Goal: Task Accomplishment & Management: Use online tool/utility

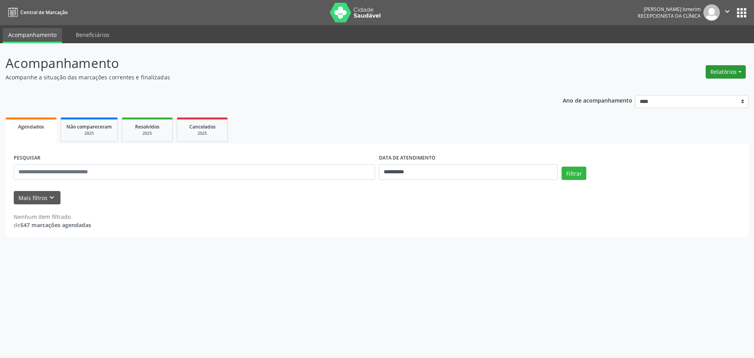
click at [714, 71] on button "Relatórios" at bounding box center [725, 71] width 40 height 13
click at [709, 86] on link "Agendamentos" at bounding box center [703, 88] width 84 height 11
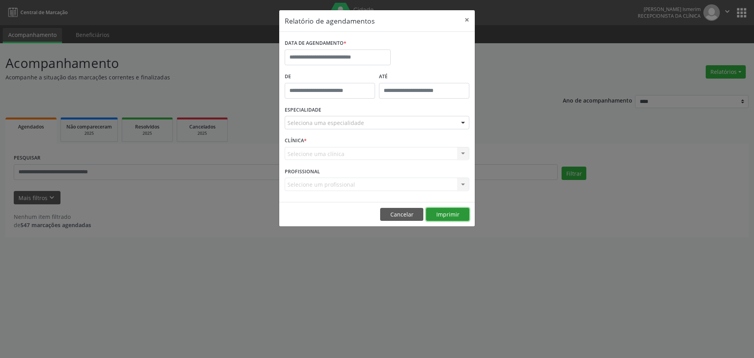
click at [454, 212] on button "Imprimir" at bounding box center [447, 214] width 43 height 13
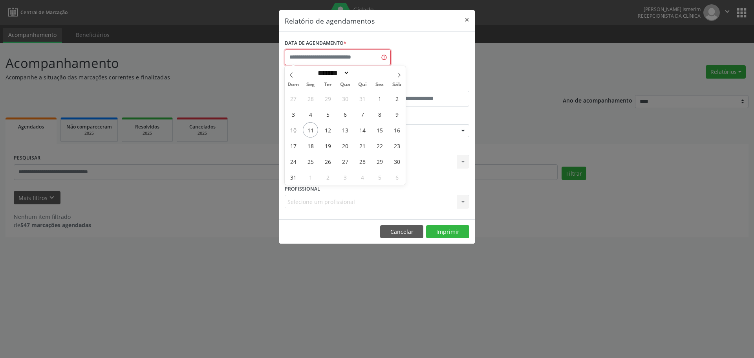
click at [357, 57] on input "text" at bounding box center [338, 57] width 106 height 16
click at [326, 130] on span "12" at bounding box center [327, 129] width 15 height 15
type input "**********"
click at [326, 130] on span "12" at bounding box center [327, 129] width 15 height 15
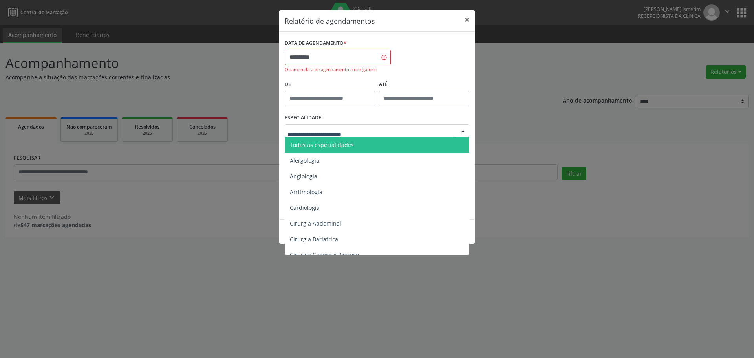
click at [385, 131] on div at bounding box center [377, 130] width 184 height 13
click at [374, 144] on span "Todas as especialidades" at bounding box center [377, 145] width 185 height 16
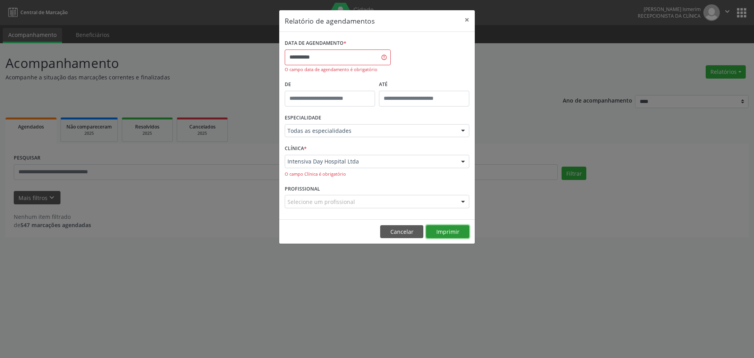
click at [458, 231] on button "Imprimir" at bounding box center [447, 231] width 43 height 13
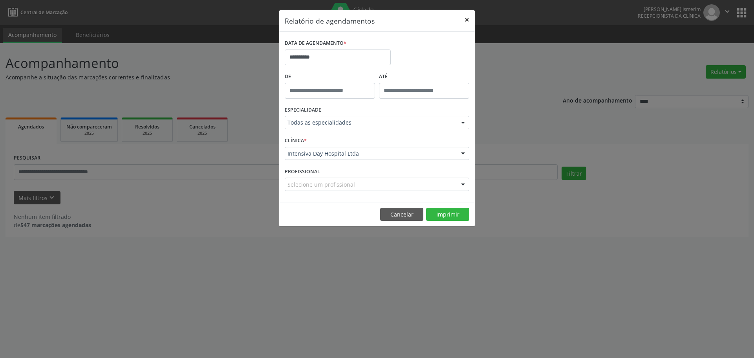
click at [468, 21] on button "×" at bounding box center [467, 19] width 16 height 19
